Goal: Complete application form

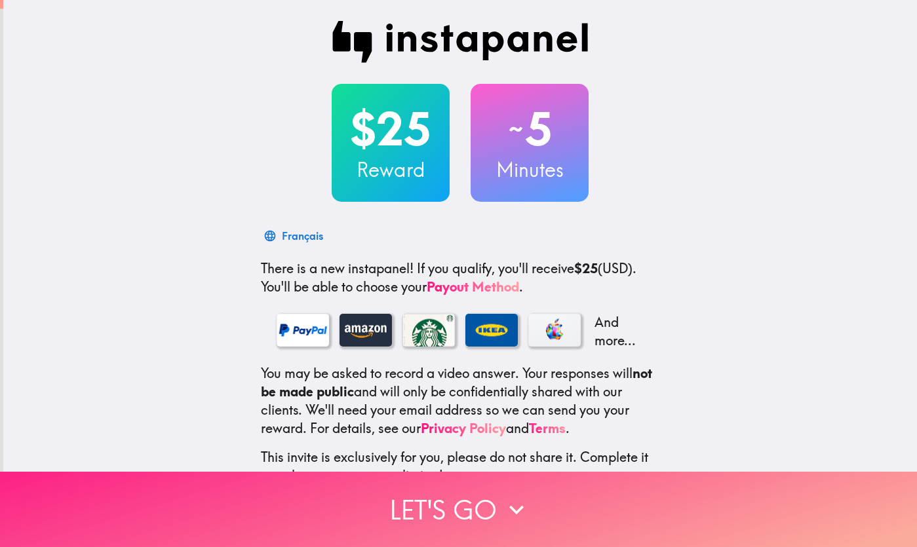
click at [423, 509] on button "Let's go" at bounding box center [458, 509] width 917 height 75
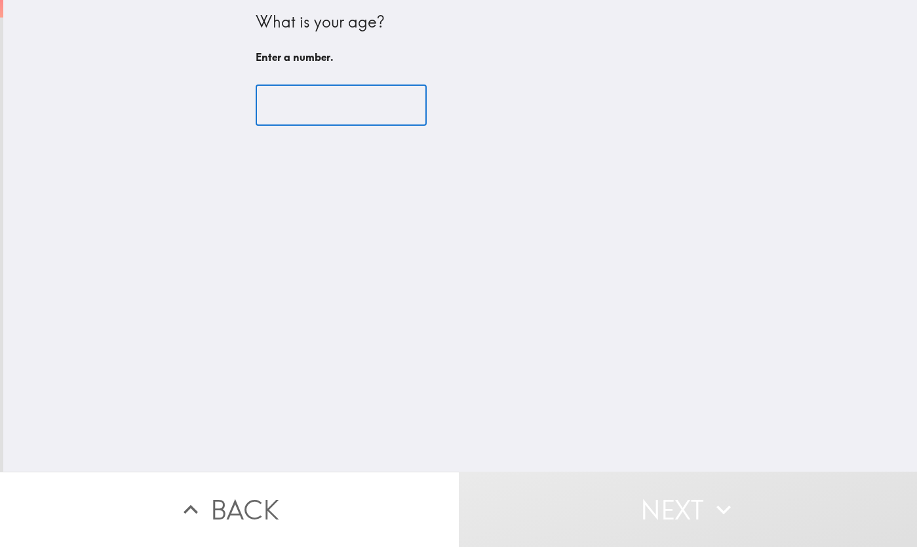
click at [295, 103] on input "number" at bounding box center [341, 105] width 171 height 41
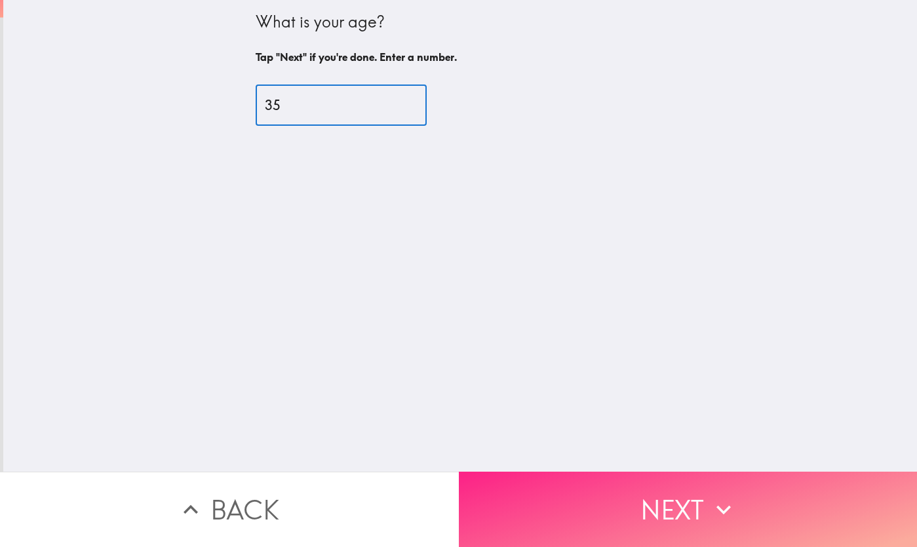
type input "35"
click at [555, 497] on button "Next" at bounding box center [688, 509] width 459 height 75
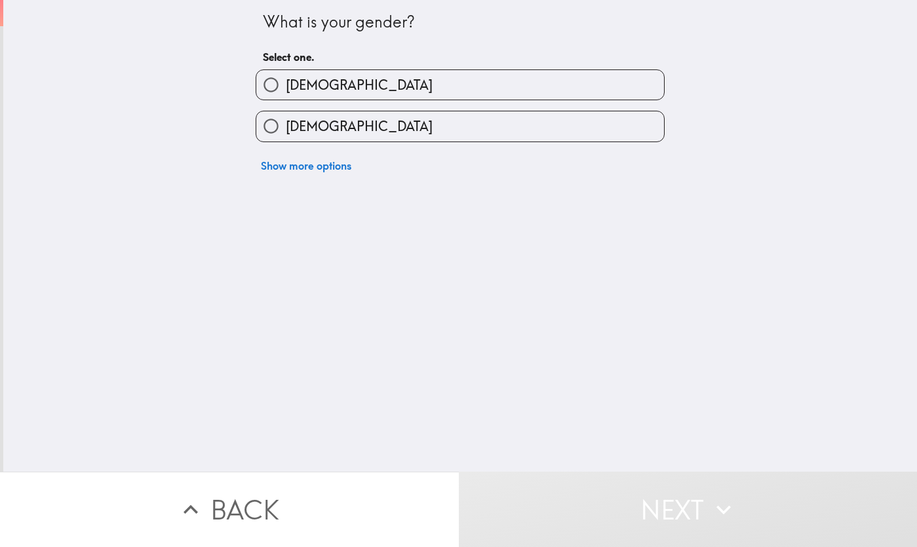
click at [353, 92] on label "[DEMOGRAPHIC_DATA]" at bounding box center [460, 84] width 408 height 29
click at [286, 92] on input "[DEMOGRAPHIC_DATA]" at bounding box center [270, 84] width 29 height 29
radio input "true"
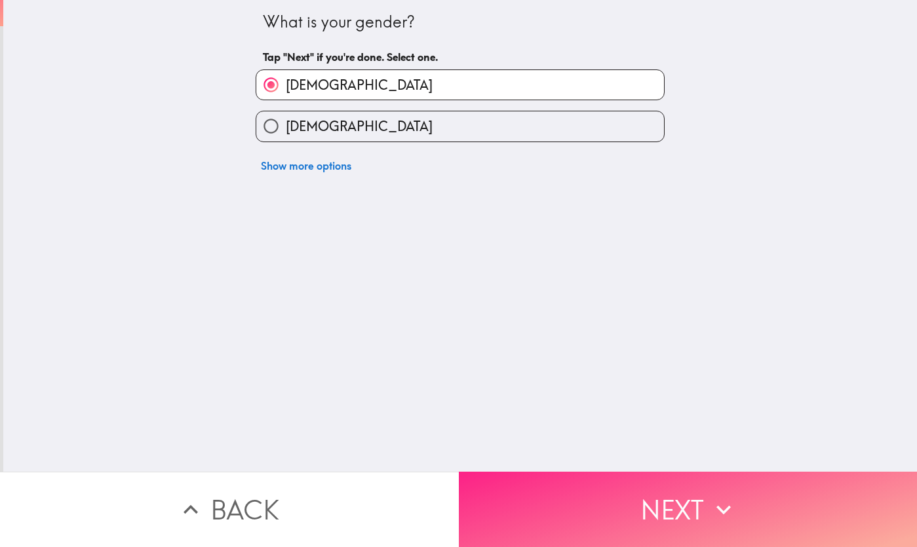
click at [617, 500] on button "Next" at bounding box center [688, 509] width 459 height 75
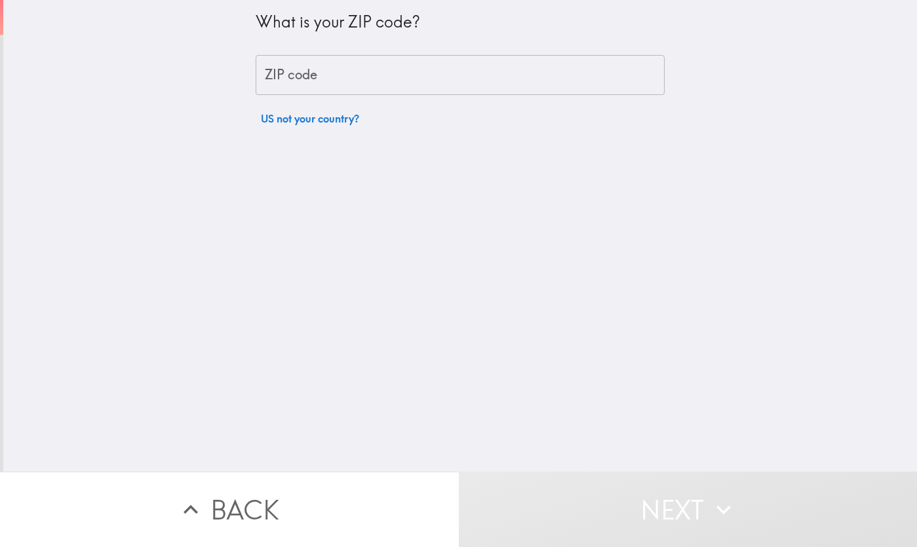
click at [324, 82] on input "ZIP code" at bounding box center [460, 75] width 409 height 41
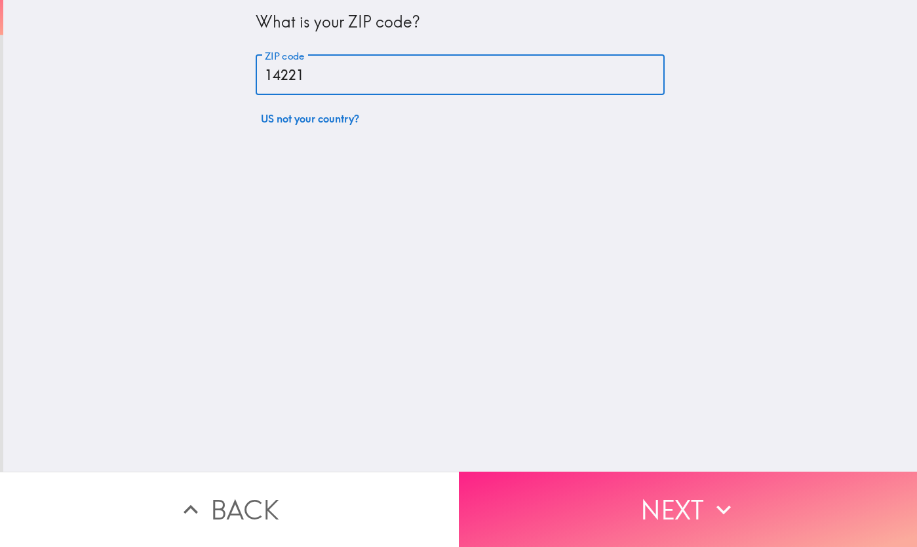
type input "14221"
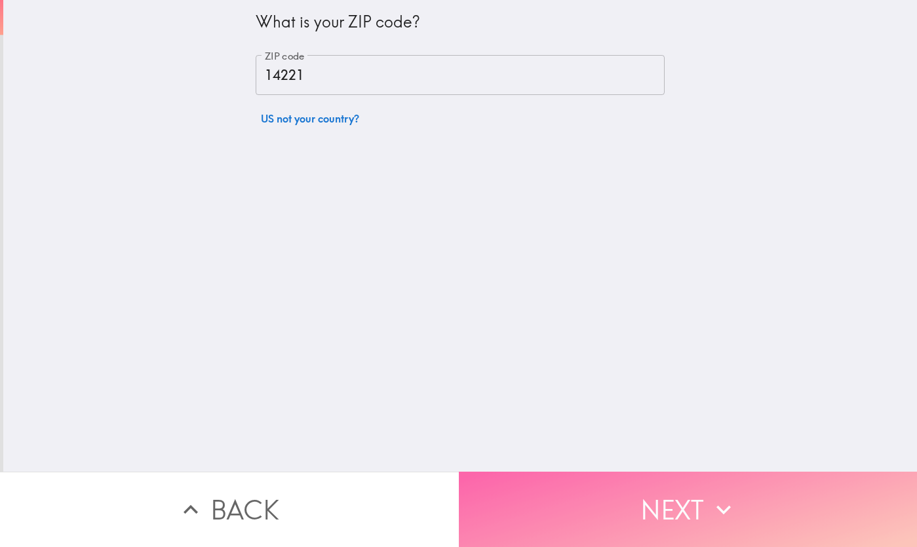
click at [604, 507] on button "Next" at bounding box center [688, 509] width 459 height 75
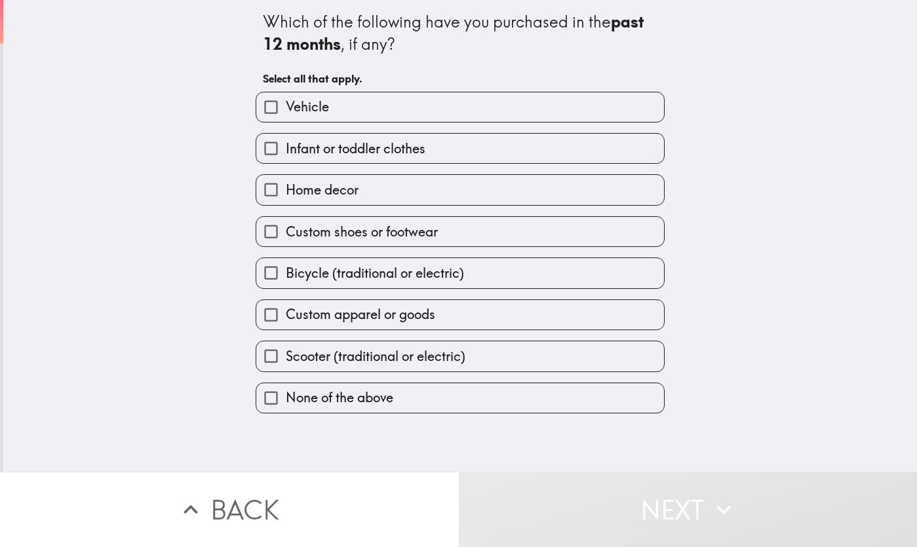
click at [286, 113] on span "Vehicle" at bounding box center [307, 107] width 43 height 18
click at [279, 113] on input "Vehicle" at bounding box center [270, 106] width 29 height 29
checkbox input "true"
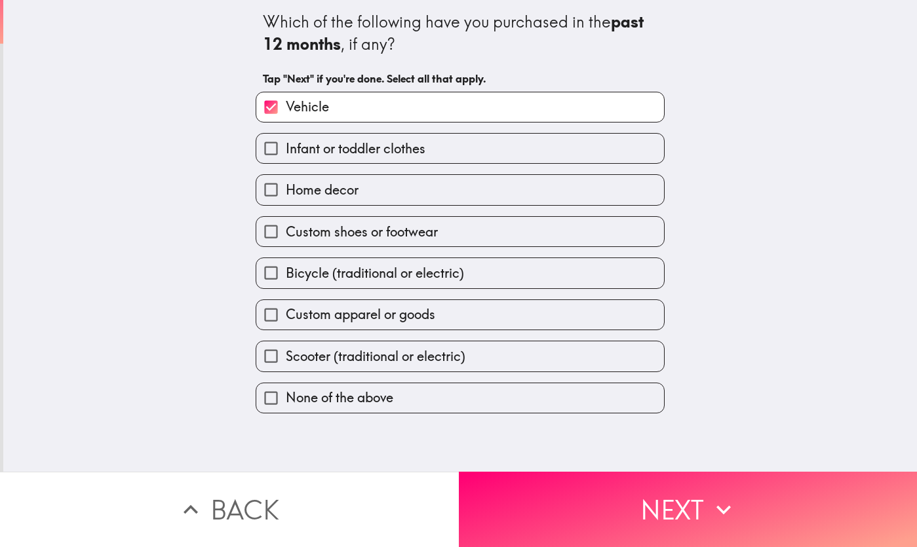
click at [290, 199] on span "Home decor" at bounding box center [322, 190] width 73 height 18
click at [286, 199] on input "Home decor" at bounding box center [270, 189] width 29 height 29
checkbox input "true"
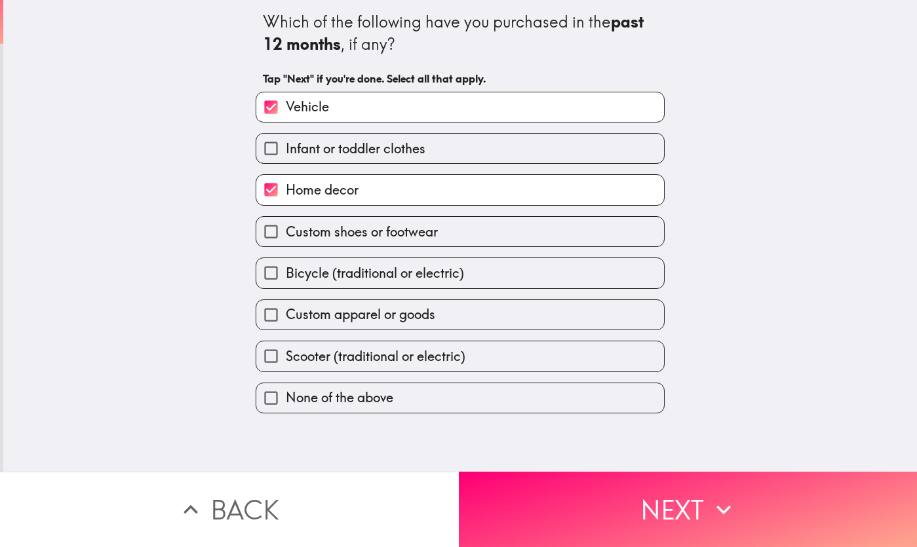
click at [285, 161] on label "Infant or toddler clothes" at bounding box center [460, 148] width 408 height 29
click at [285, 161] on input "Infant or toddler clothes" at bounding box center [270, 148] width 29 height 29
checkbox input "true"
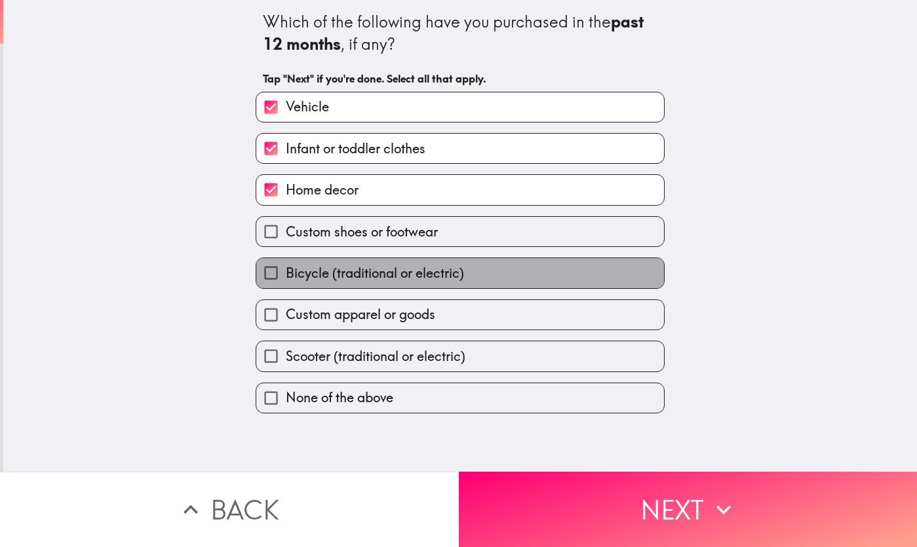
click at [308, 274] on span "Bicycle (traditional or electric)" at bounding box center [375, 273] width 178 height 18
click at [286, 274] on input "Bicycle (traditional or electric)" at bounding box center [270, 272] width 29 height 29
checkbox input "true"
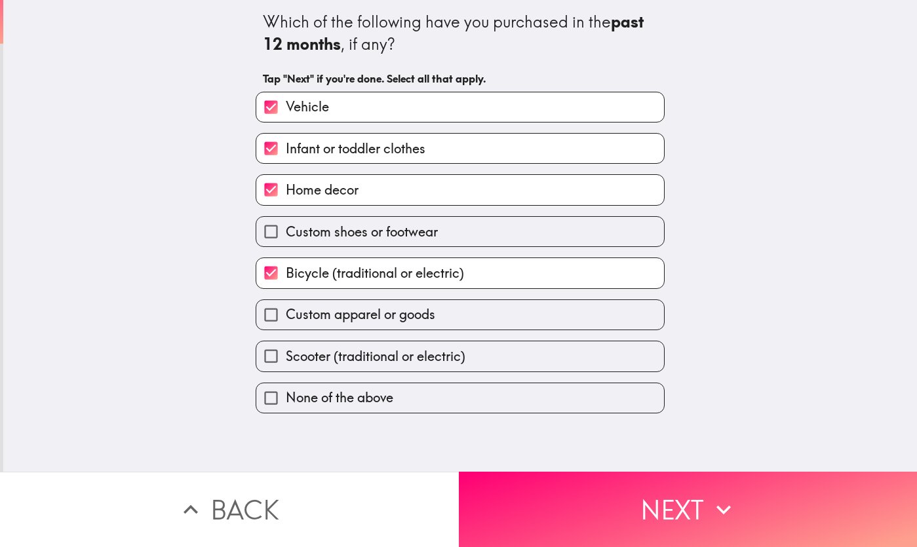
click at [317, 321] on span "Custom apparel or goods" at bounding box center [360, 314] width 149 height 18
click at [286, 321] on input "Custom apparel or goods" at bounding box center [270, 314] width 29 height 29
checkbox input "true"
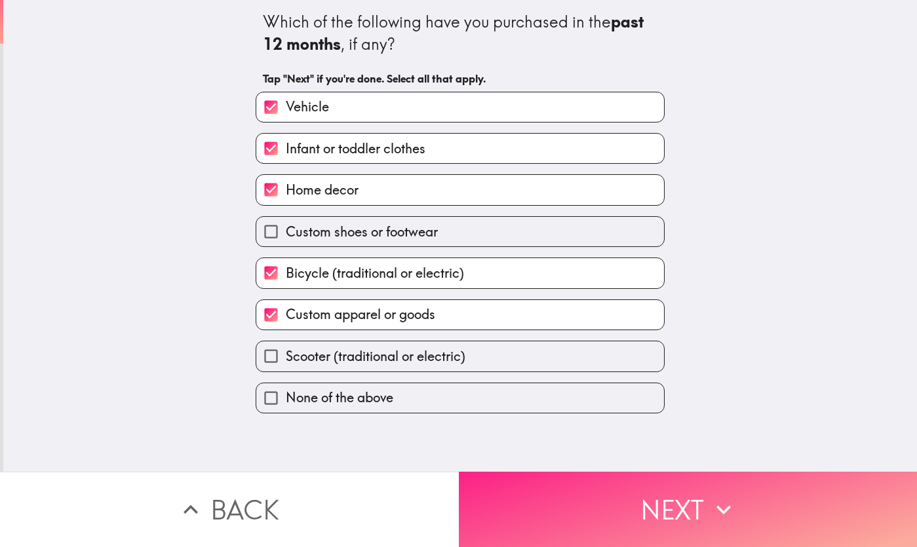
click at [585, 502] on button "Next" at bounding box center [688, 509] width 459 height 75
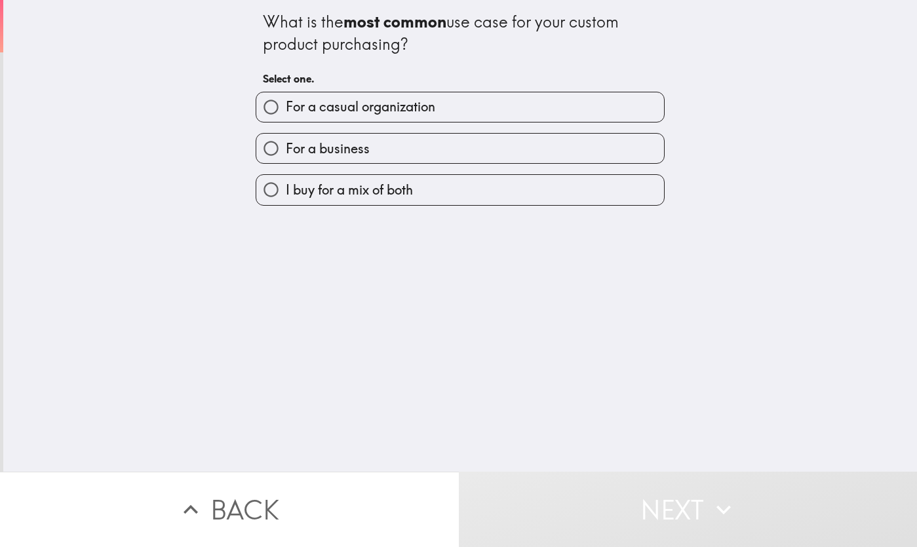
click at [460, 195] on label "I buy for a mix of both" at bounding box center [460, 189] width 408 height 29
click at [286, 195] on input "I buy for a mix of both" at bounding box center [270, 189] width 29 height 29
radio input "true"
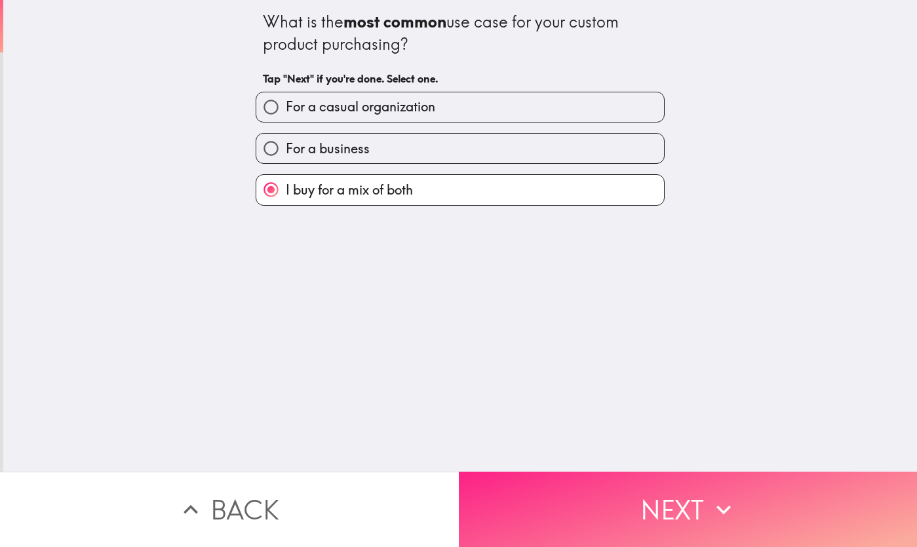
click at [610, 524] on button "Next" at bounding box center [688, 509] width 459 height 75
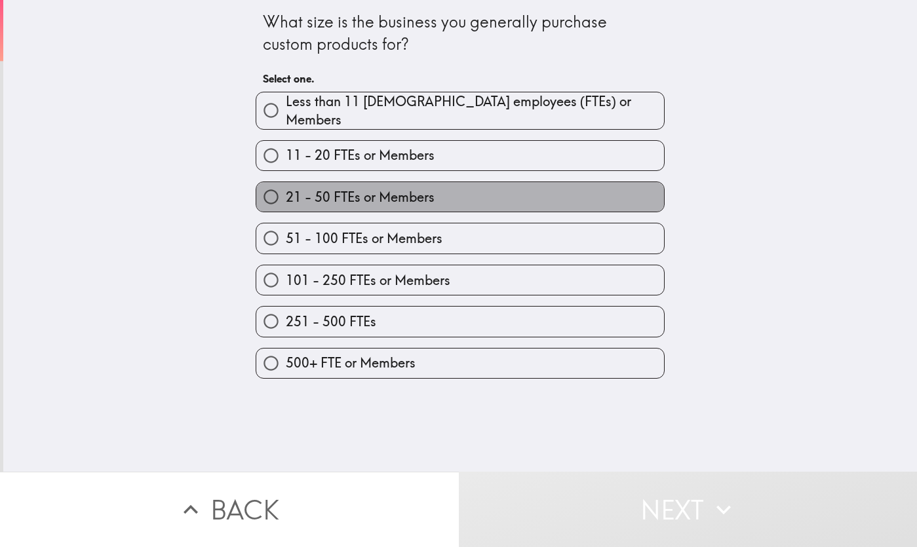
click at [374, 193] on span "21 - 50 FTEs or Members" at bounding box center [360, 197] width 149 height 18
click at [286, 193] on input "21 - 50 FTEs or Members" at bounding box center [270, 196] width 29 height 29
radio input "true"
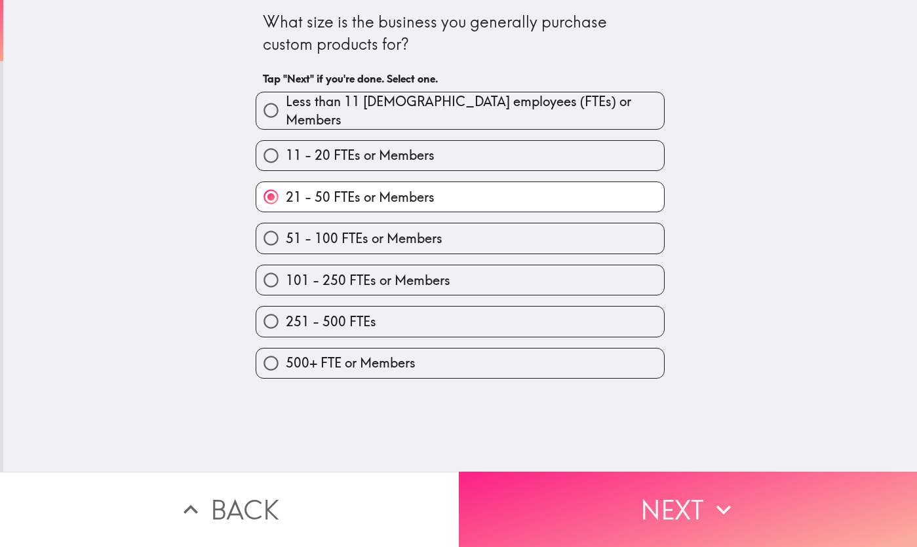
click at [578, 496] on button "Next" at bounding box center [688, 509] width 459 height 75
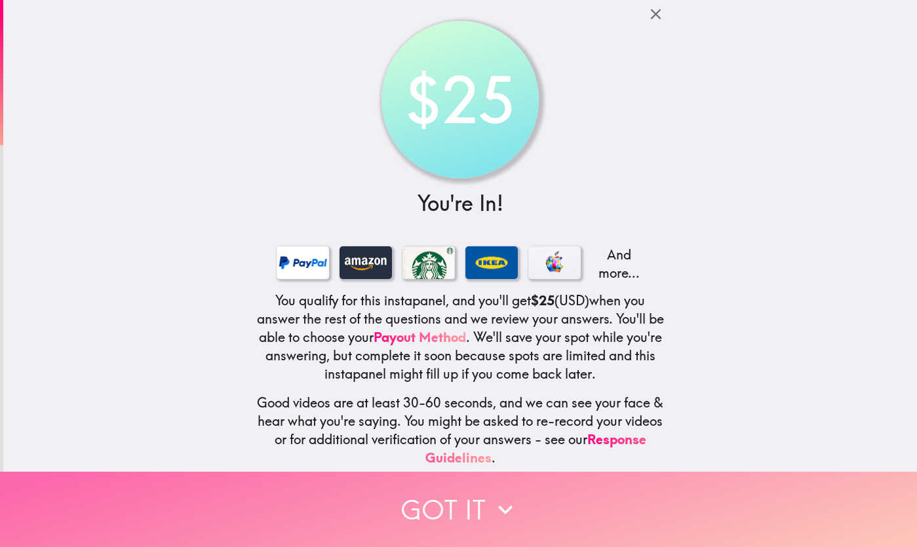
click at [498, 518] on button "Got it" at bounding box center [458, 509] width 917 height 75
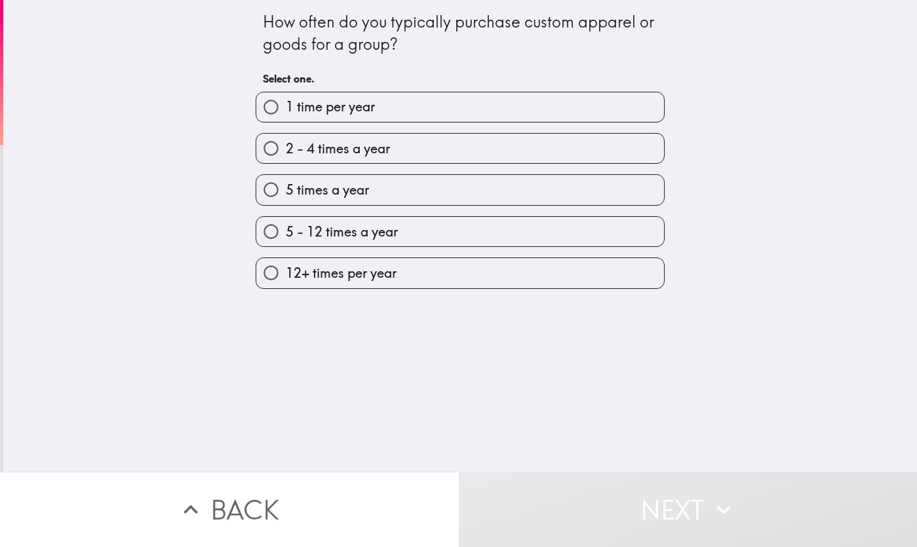
click at [376, 161] on label "2 - 4 times a year" at bounding box center [460, 148] width 408 height 29
click at [286, 161] on input "2 - 4 times a year" at bounding box center [270, 148] width 29 height 29
radio input "true"
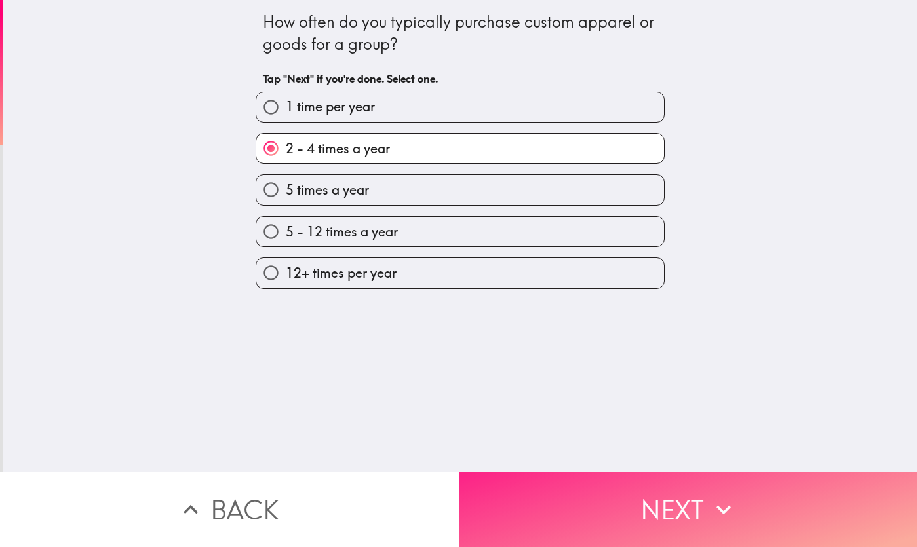
click at [531, 499] on button "Next" at bounding box center [688, 509] width 459 height 75
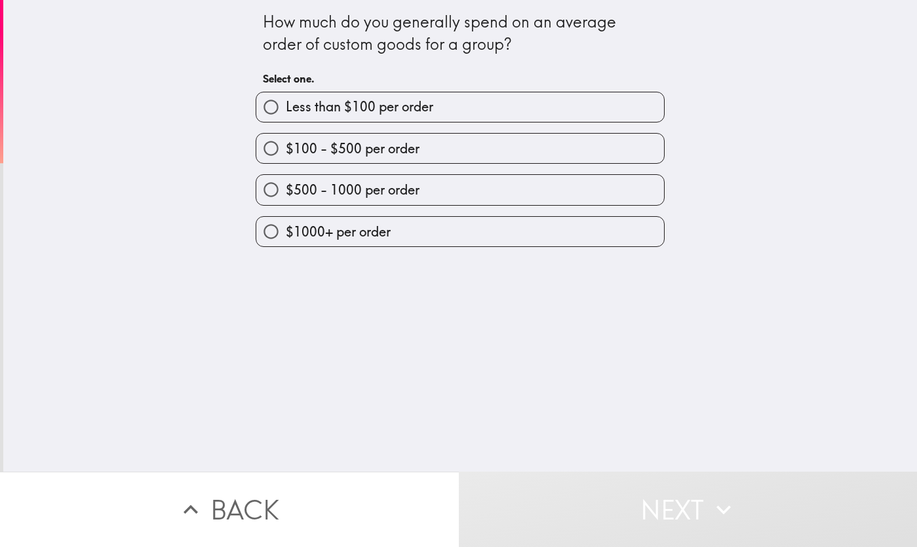
click at [387, 184] on span "$500 - 1000 per order" at bounding box center [353, 190] width 134 height 18
click at [286, 184] on input "$500 - 1000 per order" at bounding box center [270, 189] width 29 height 29
radio input "true"
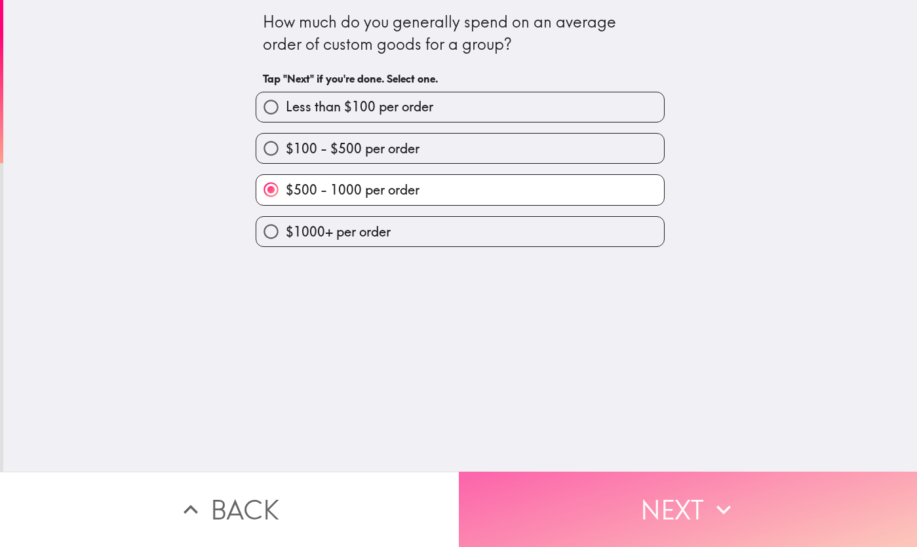
click at [560, 490] on button "Next" at bounding box center [688, 509] width 459 height 75
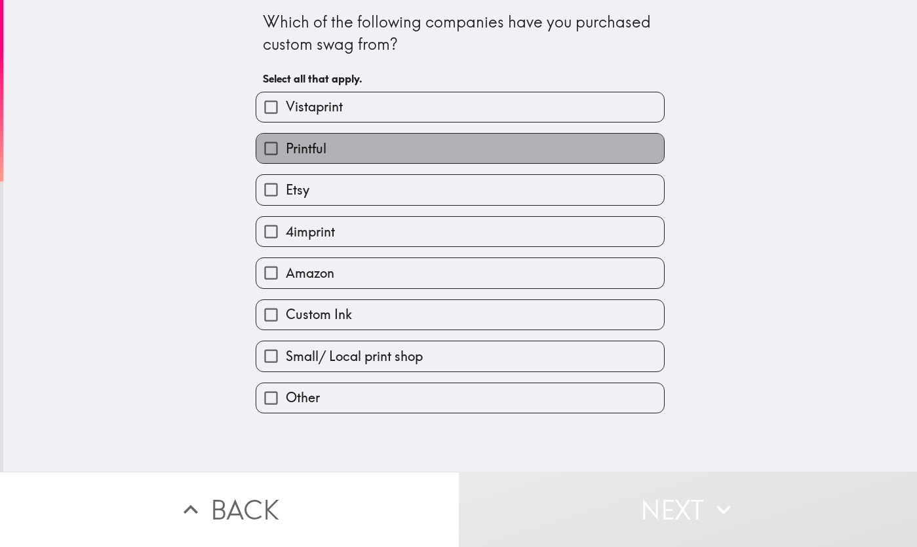
click at [415, 162] on label "Printful" at bounding box center [460, 148] width 408 height 29
click at [286, 162] on input "Printful" at bounding box center [270, 148] width 29 height 29
checkbox input "true"
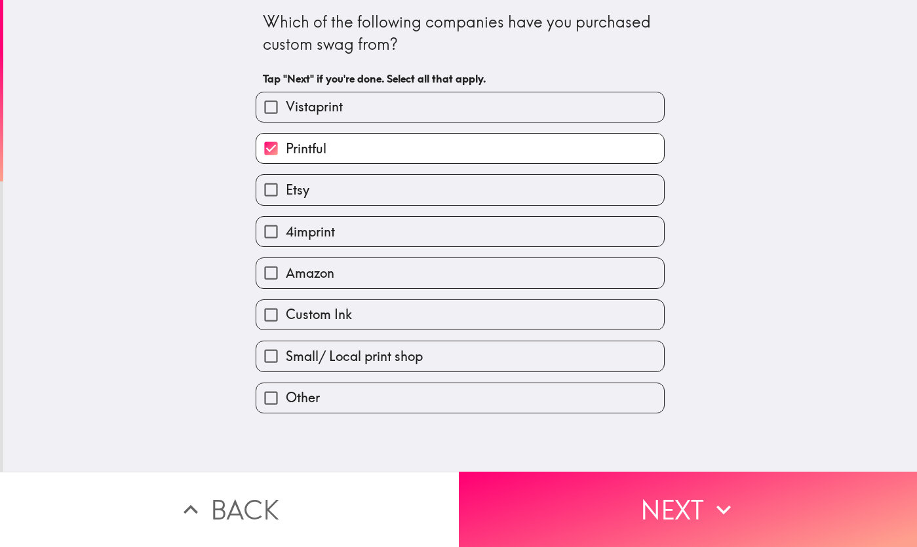
click at [401, 196] on label "Etsy" at bounding box center [460, 189] width 408 height 29
click at [286, 196] on input "Etsy" at bounding box center [270, 189] width 29 height 29
checkbox input "true"
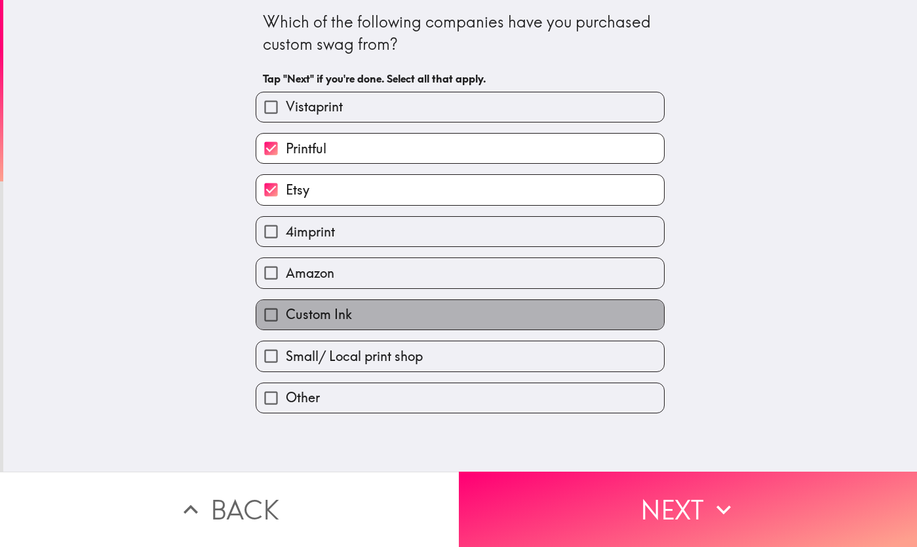
click at [408, 330] on label "Custom Ink" at bounding box center [460, 314] width 408 height 29
click at [286, 330] on input "Custom Ink" at bounding box center [270, 314] width 29 height 29
checkbox input "true"
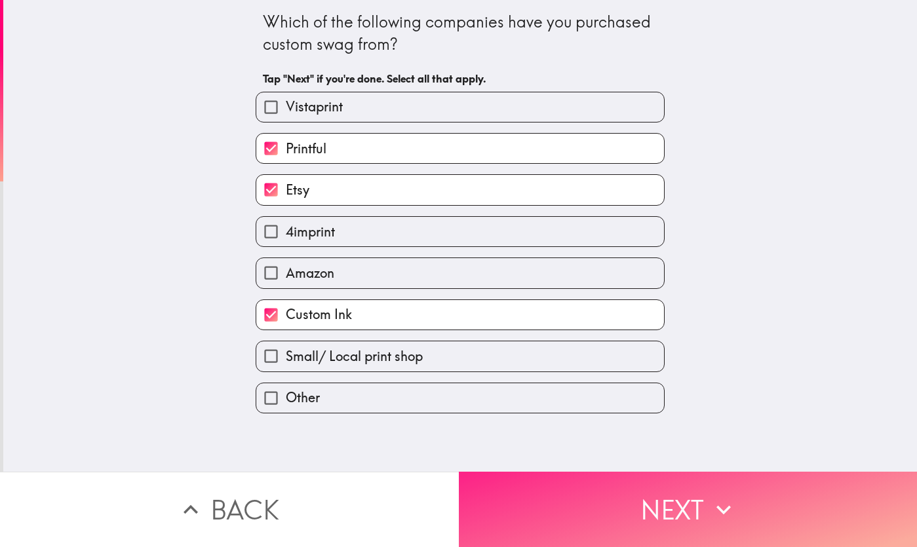
click at [602, 519] on button "Next" at bounding box center [688, 509] width 459 height 75
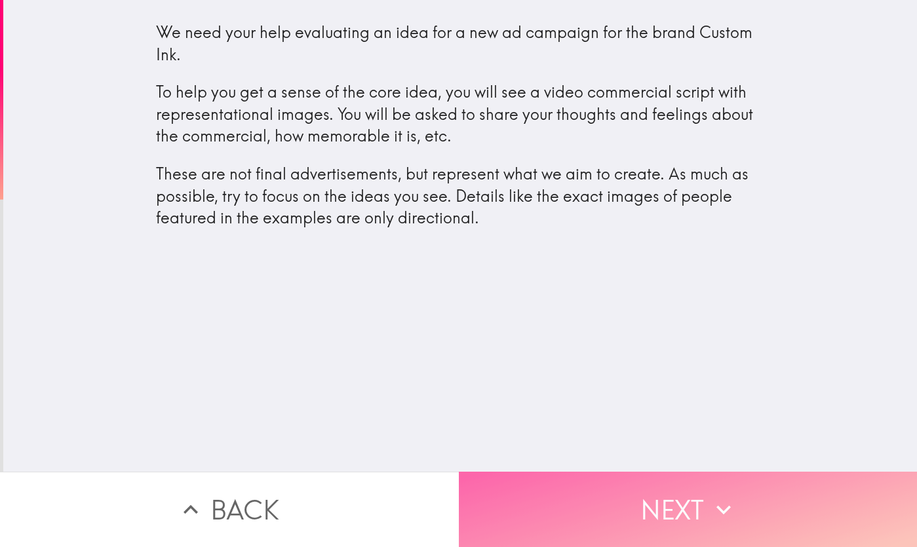
click at [778, 527] on button "Next" at bounding box center [688, 509] width 459 height 75
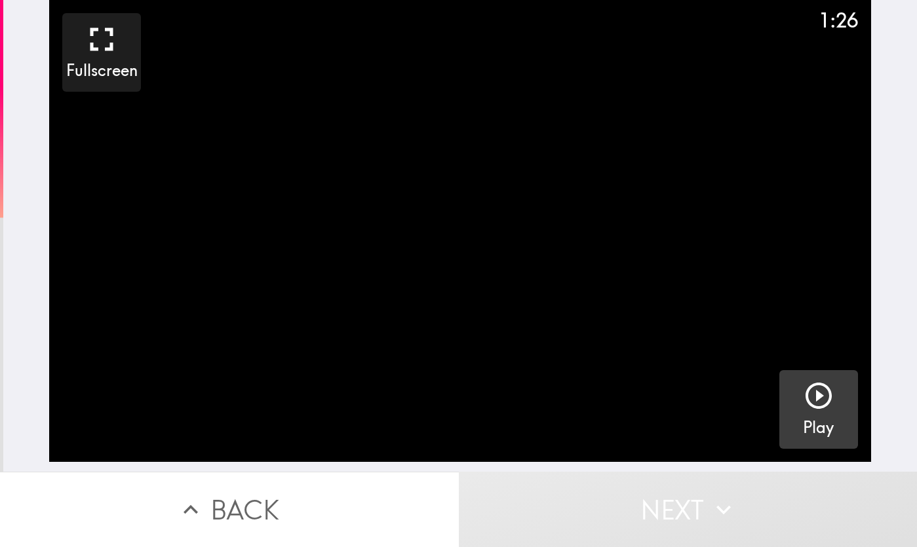
click at [837, 418] on button "Play" at bounding box center [818, 409] width 79 height 79
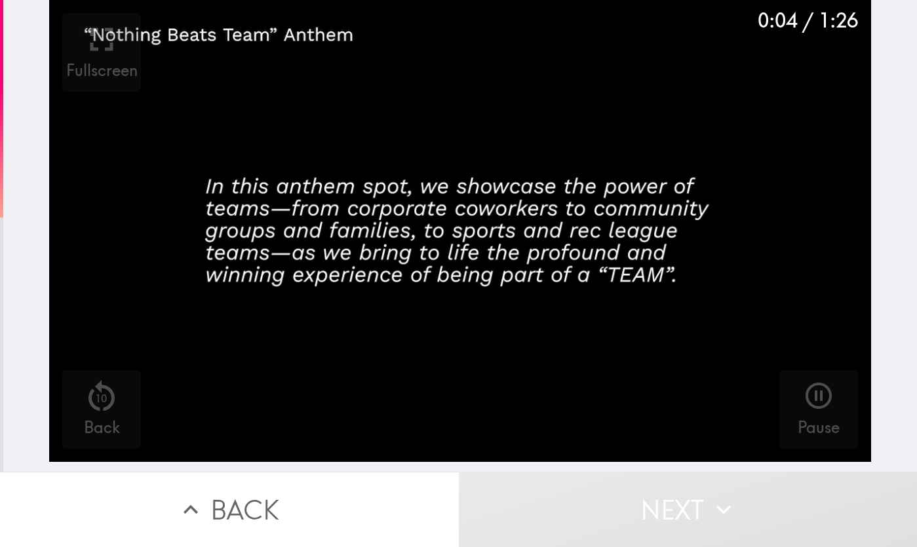
click at [599, 226] on video "button" at bounding box center [459, 231] width 821 height 462
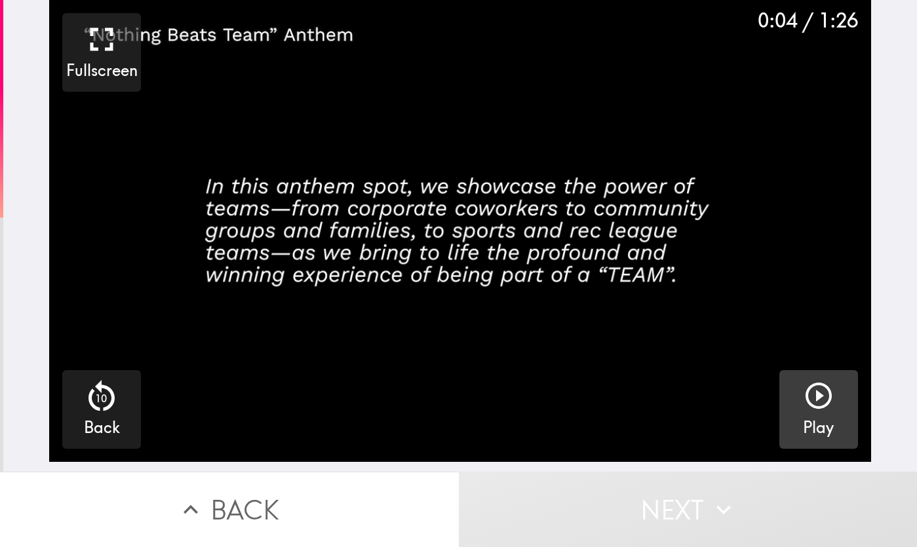
click at [806, 408] on icon "button" at bounding box center [819, 396] width 26 height 26
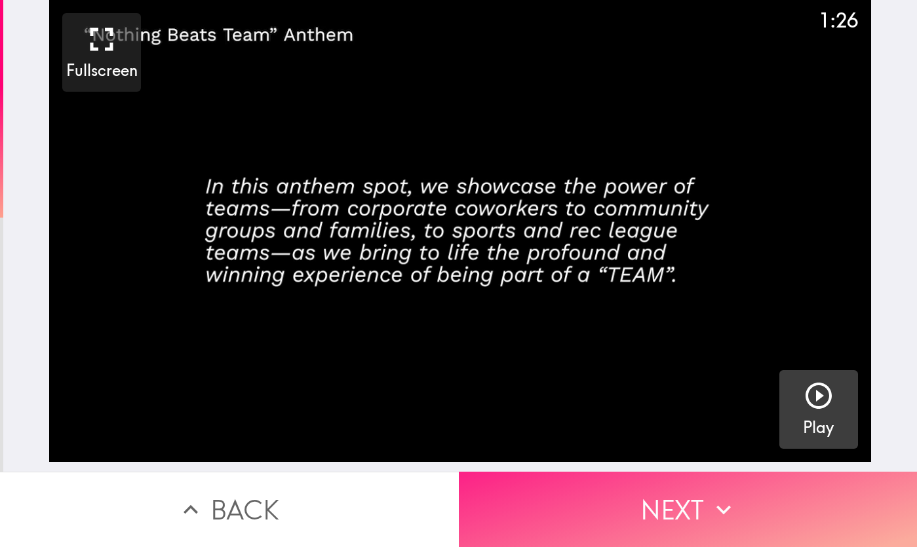
click at [665, 513] on button "Next" at bounding box center [688, 509] width 459 height 75
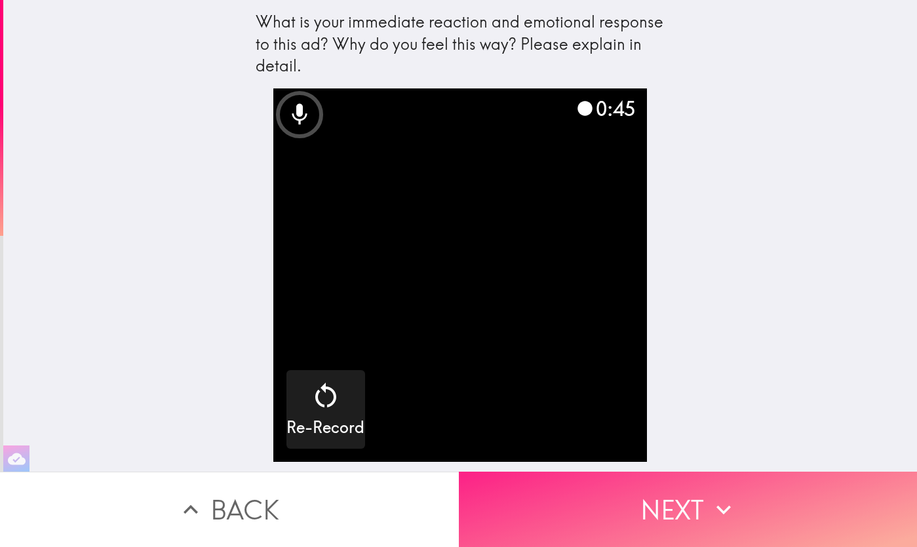
drag, startPoint x: 565, startPoint y: 401, endPoint x: 592, endPoint y: 498, distance: 101.3
click at [592, 498] on div "What is your immediate reaction and emotional response to this ad? Why do you f…" at bounding box center [458, 273] width 917 height 547
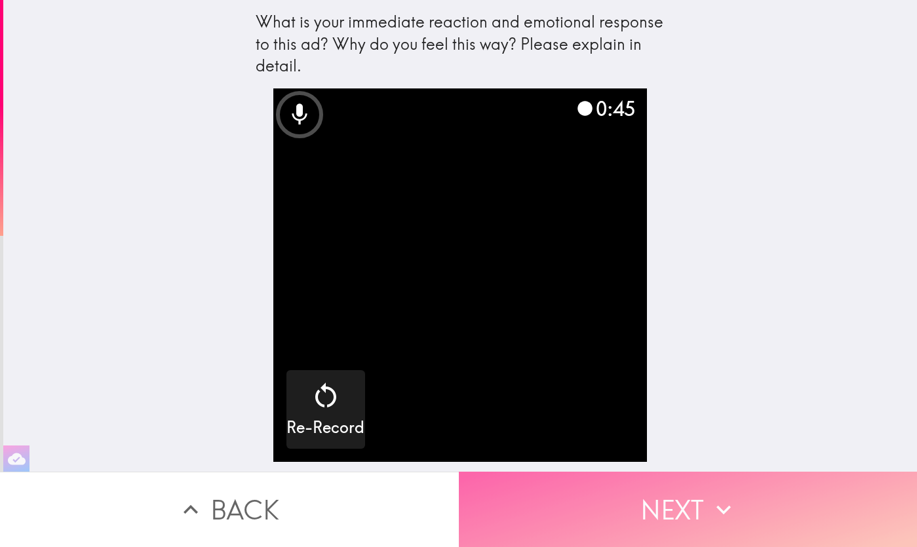
click at [592, 498] on button "Next" at bounding box center [688, 509] width 459 height 75
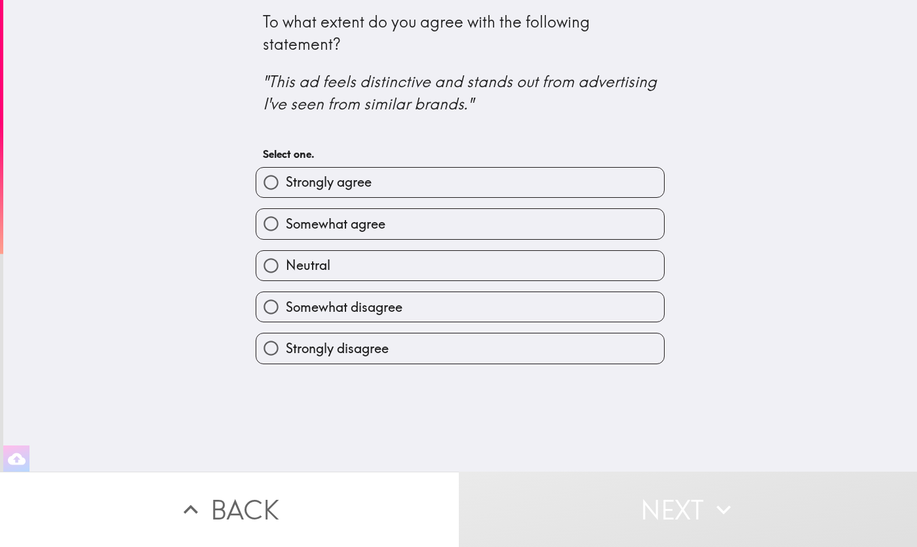
click at [433, 186] on label "Strongly agree" at bounding box center [460, 182] width 408 height 29
click at [286, 186] on input "Strongly agree" at bounding box center [270, 182] width 29 height 29
radio input "true"
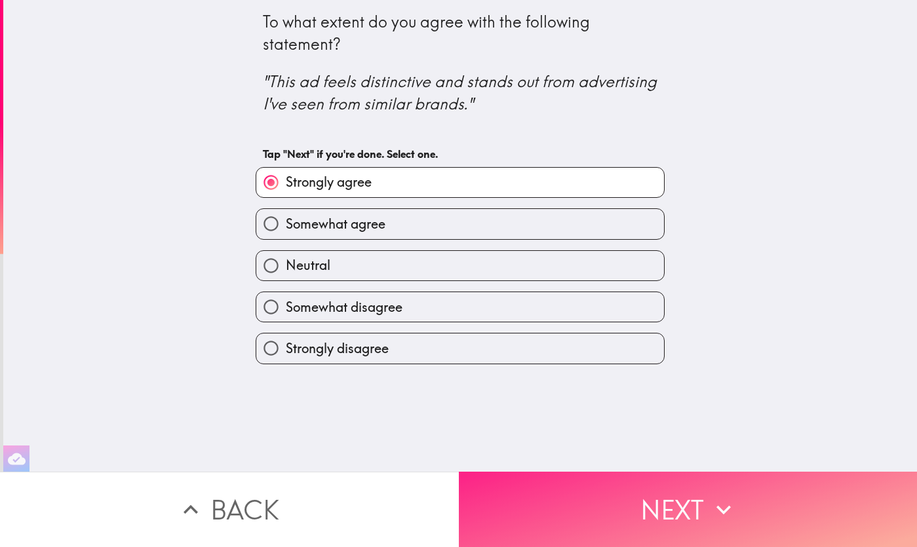
click at [564, 488] on button "Next" at bounding box center [688, 509] width 459 height 75
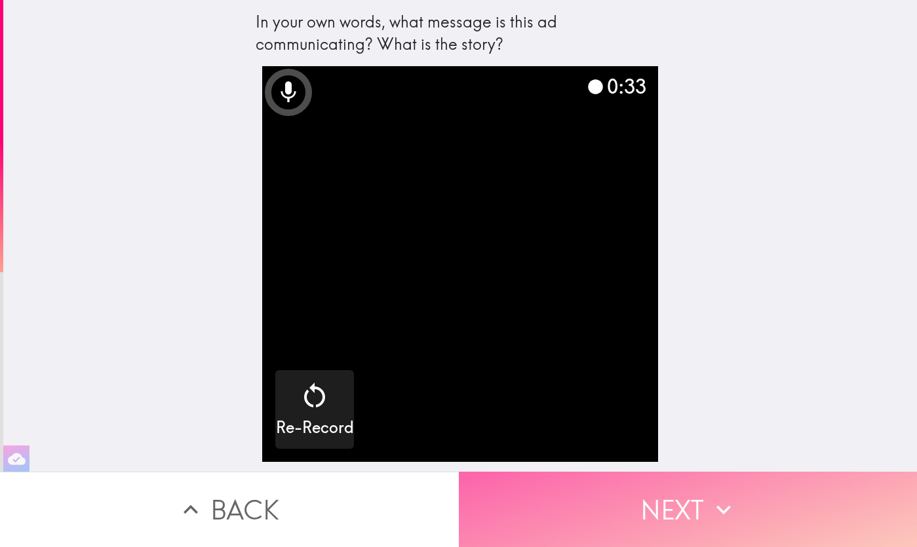
click at [598, 477] on button "Next" at bounding box center [688, 509] width 459 height 75
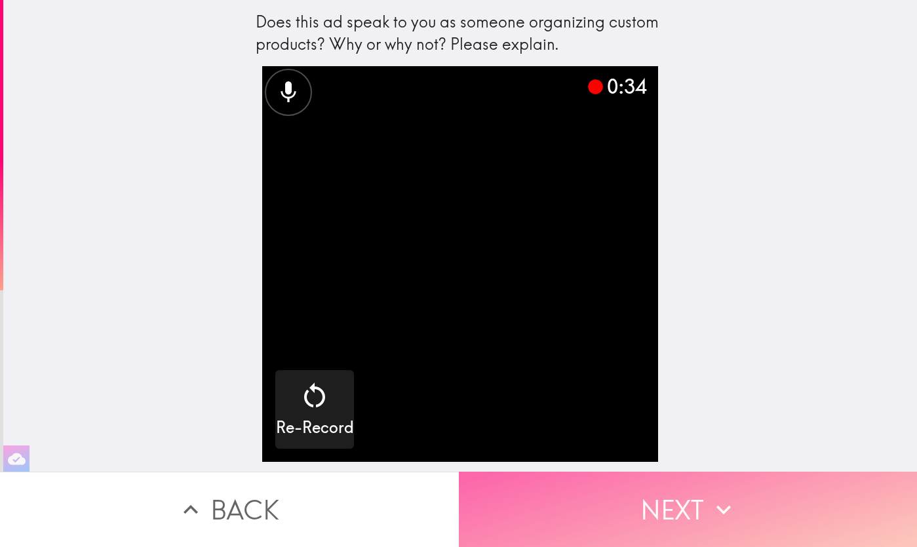
click at [591, 503] on button "Next" at bounding box center [688, 509] width 459 height 75
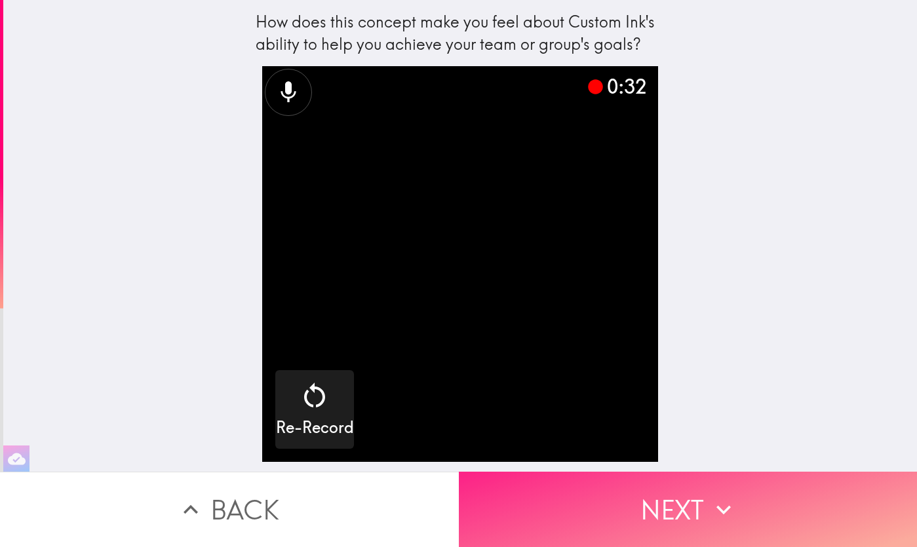
click at [547, 484] on button "Next" at bounding box center [688, 509] width 459 height 75
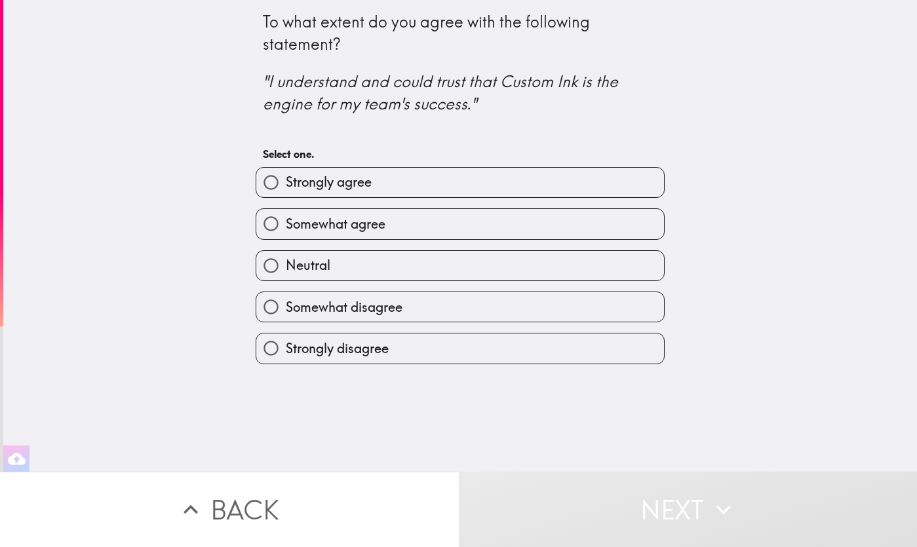
click at [490, 179] on label "Strongly agree" at bounding box center [460, 182] width 408 height 29
click at [286, 179] on input "Strongly agree" at bounding box center [270, 182] width 29 height 29
radio input "true"
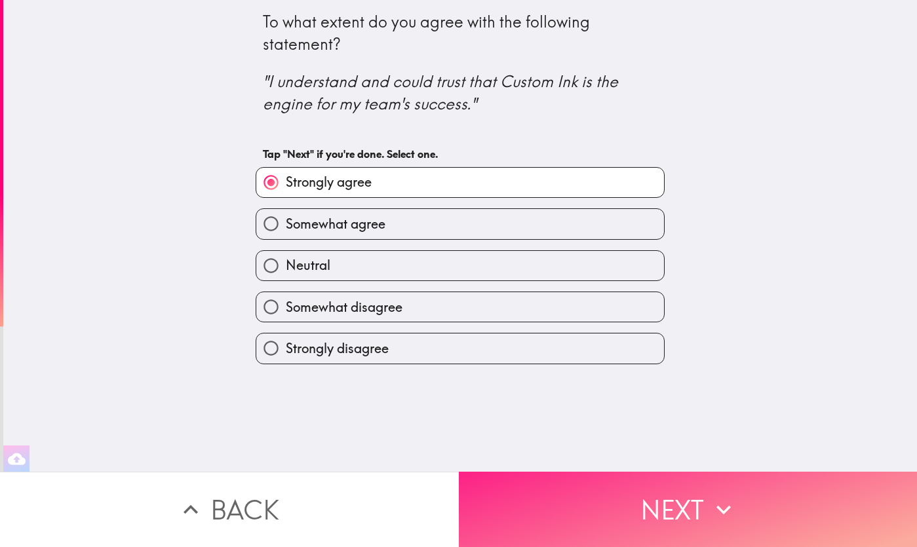
click at [615, 480] on button "Next" at bounding box center [688, 509] width 459 height 75
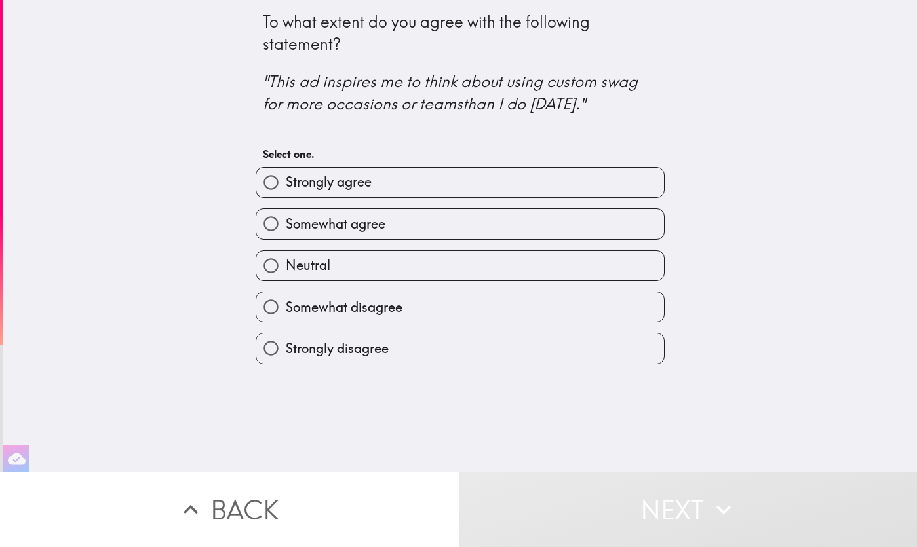
click at [403, 186] on label "Strongly agree" at bounding box center [460, 182] width 408 height 29
click at [286, 186] on input "Strongly agree" at bounding box center [270, 182] width 29 height 29
radio input "true"
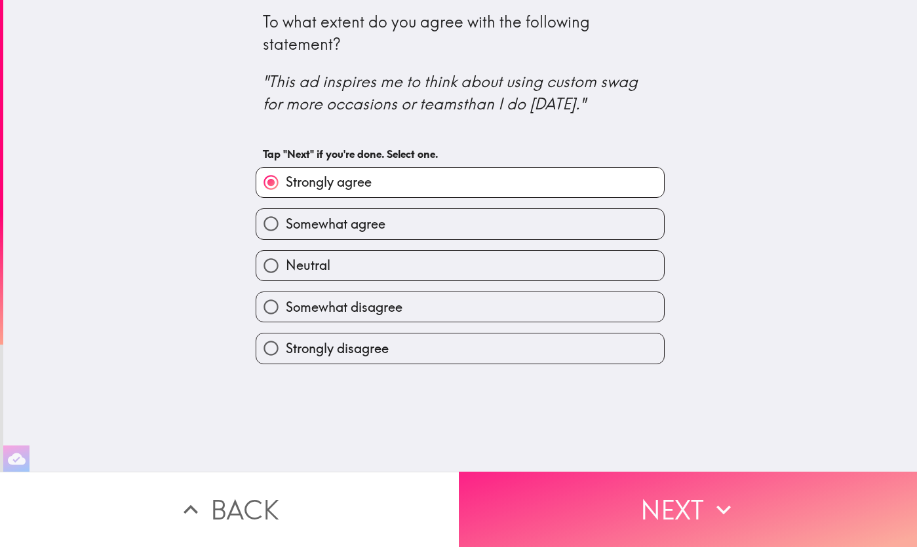
click at [608, 503] on button "Next" at bounding box center [688, 509] width 459 height 75
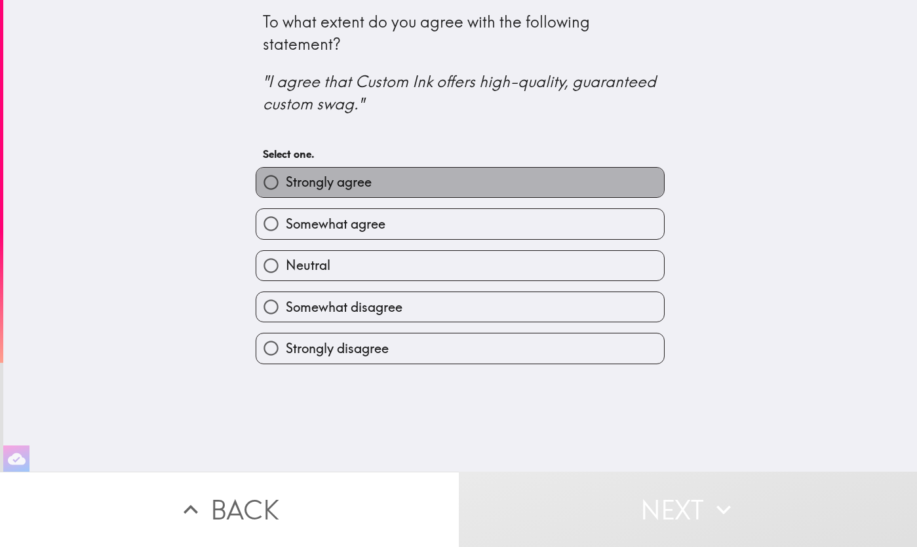
click at [496, 197] on label "Strongly agree" at bounding box center [460, 182] width 408 height 29
click at [286, 197] on input "Strongly agree" at bounding box center [270, 182] width 29 height 29
radio input "true"
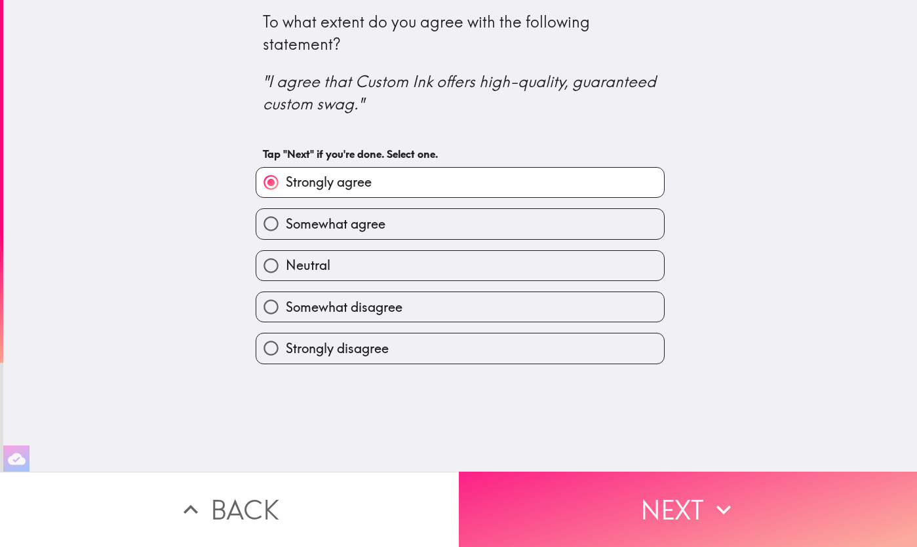
click at [600, 498] on button "Next" at bounding box center [688, 509] width 459 height 75
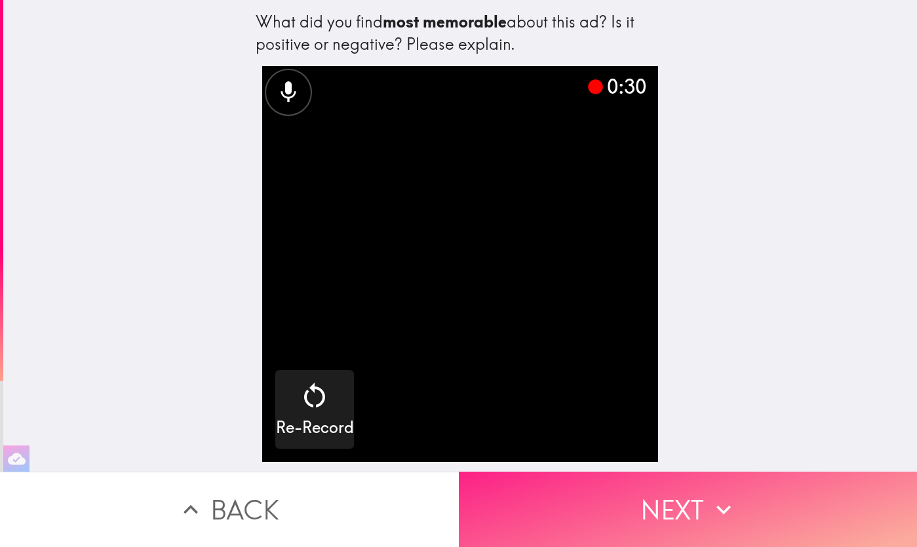
click at [635, 492] on button "Next" at bounding box center [688, 509] width 459 height 75
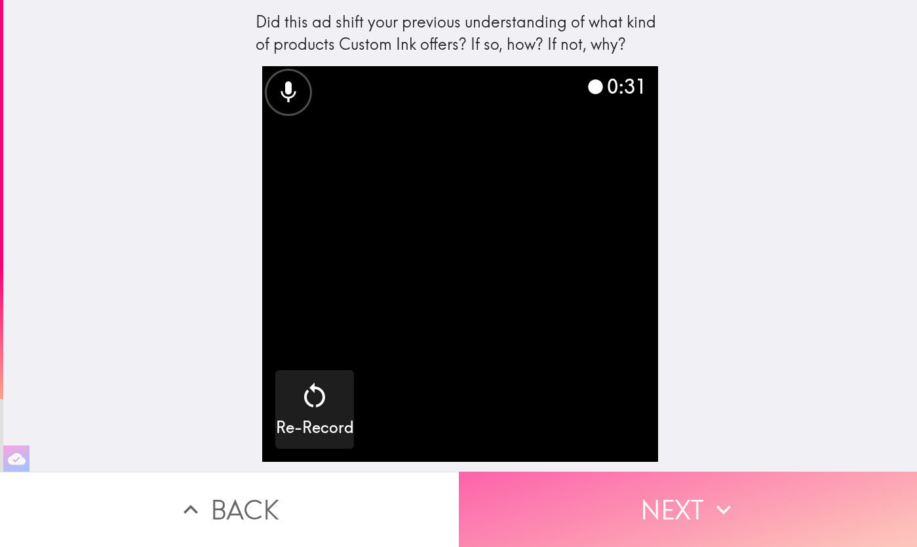
click at [656, 500] on button "Next" at bounding box center [688, 509] width 459 height 75
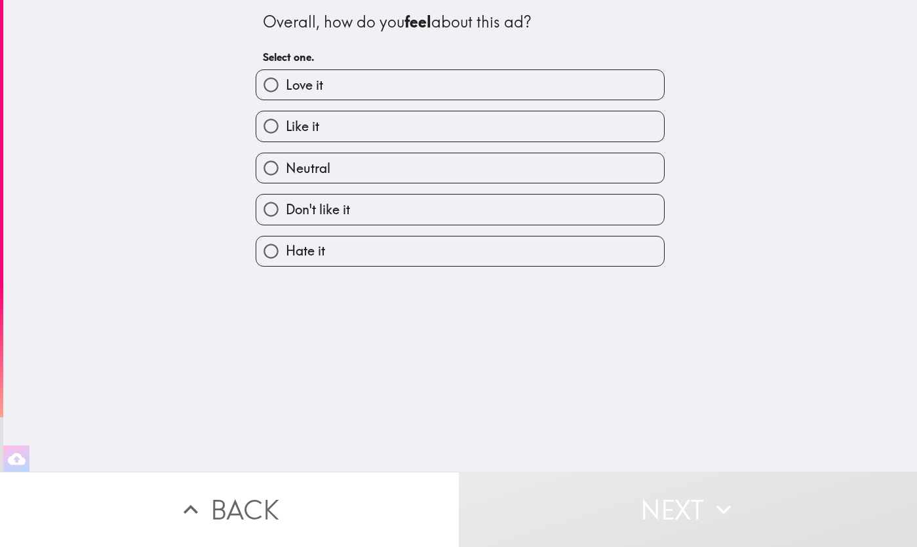
click at [457, 121] on label "Like it" at bounding box center [460, 125] width 408 height 29
click at [286, 121] on input "Like it" at bounding box center [270, 125] width 29 height 29
radio input "true"
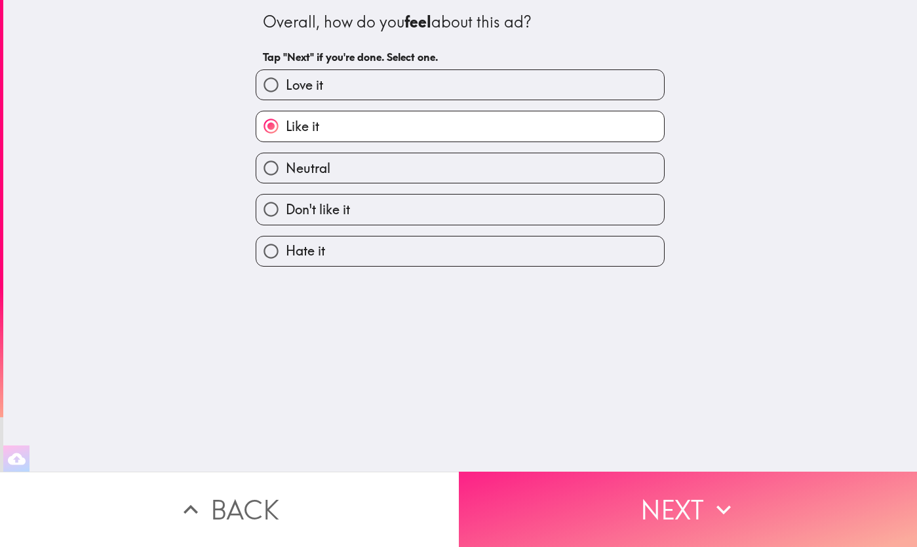
click at [653, 510] on button "Next" at bounding box center [688, 509] width 459 height 75
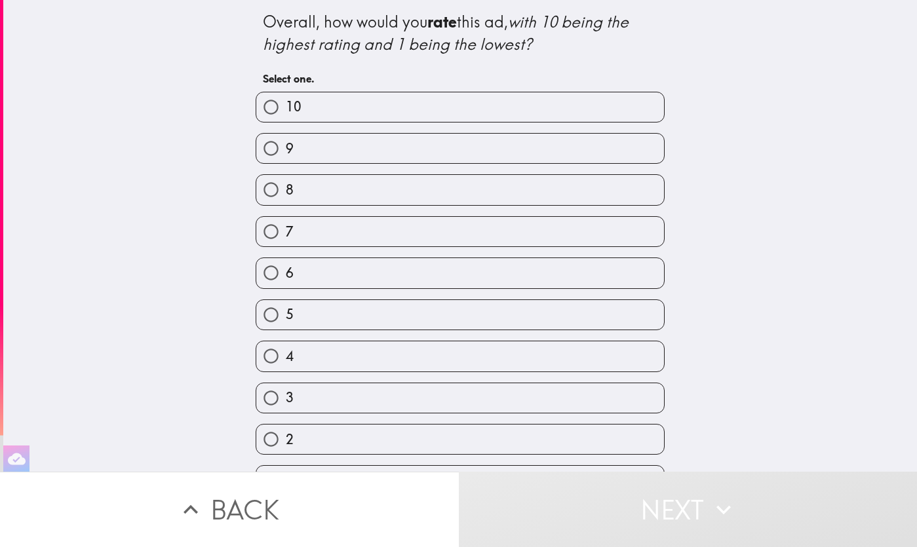
click at [503, 146] on label "9" at bounding box center [460, 148] width 408 height 29
click at [286, 146] on input "9" at bounding box center [270, 148] width 29 height 29
radio input "true"
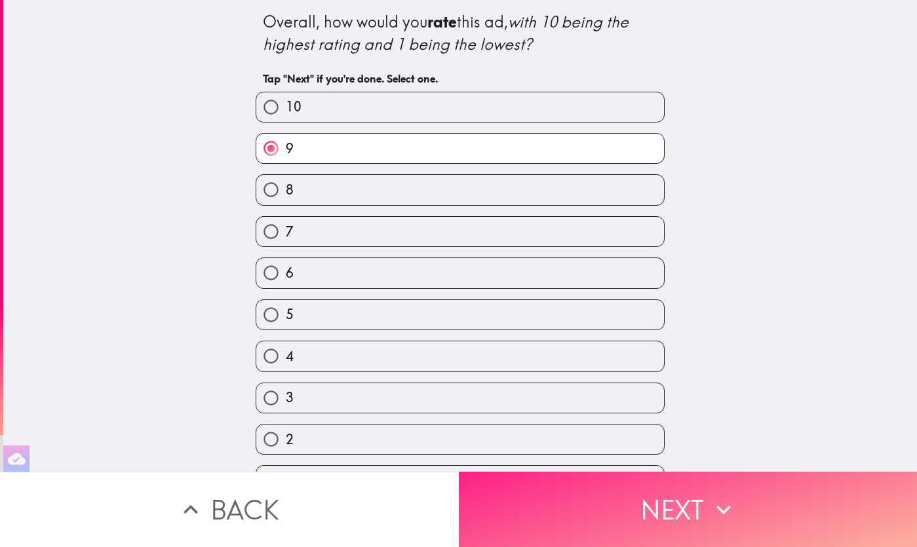
click at [641, 518] on button "Next" at bounding box center [688, 509] width 459 height 75
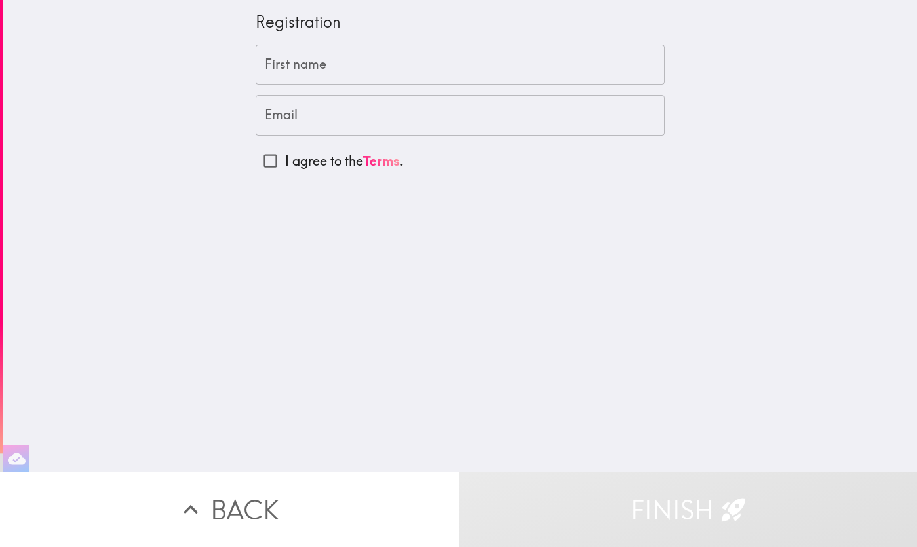
click at [444, 69] on input "First name" at bounding box center [460, 65] width 409 height 41
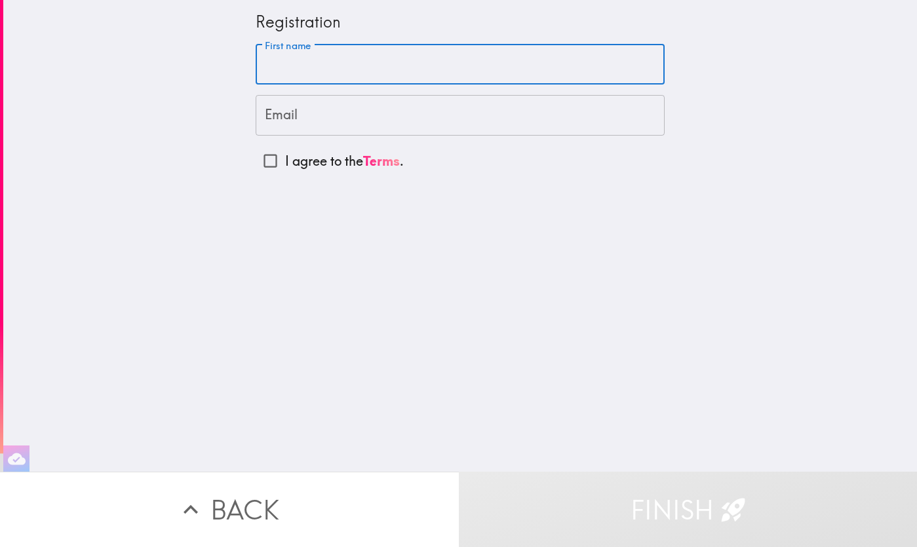
type input "[PERSON_NAME]"
type input "[EMAIL_ADDRESS][DOMAIN_NAME]"
click at [258, 165] on input "I agree to the Terms ." at bounding box center [270, 160] width 29 height 29
checkbox input "true"
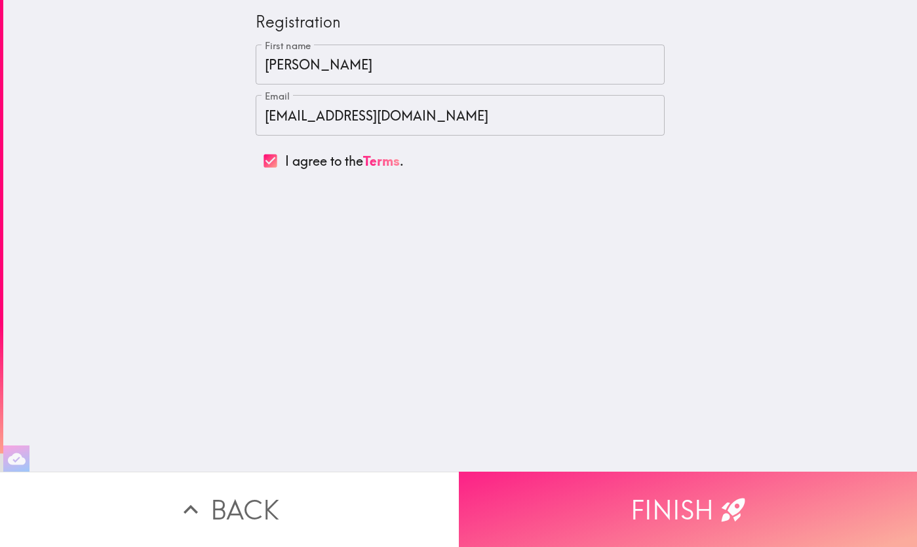
click at [632, 515] on button "Finish" at bounding box center [688, 509] width 459 height 75
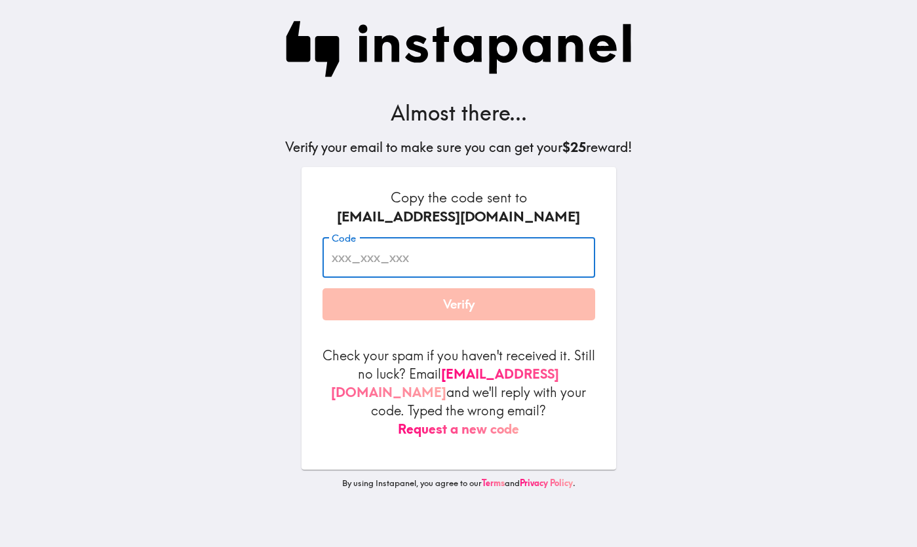
click at [372, 255] on input "Code" at bounding box center [459, 257] width 273 height 41
paste input "T4m_MrB_6Q5"
type input "T4m_MrB_6Q5"
click at [378, 313] on button "Verify" at bounding box center [459, 304] width 273 height 33
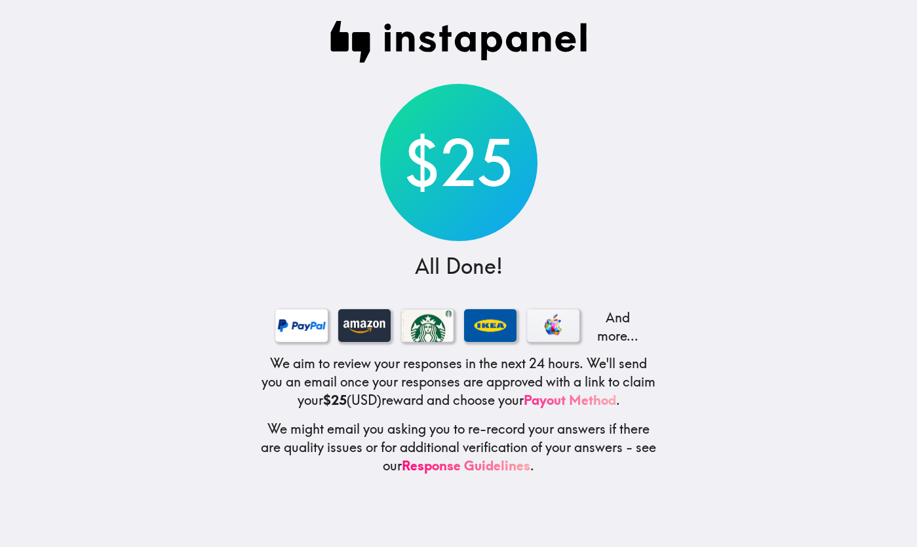
click at [598, 397] on link "Payout Method" at bounding box center [570, 400] width 92 height 16
